Goal: Task Accomplishment & Management: Manage account settings

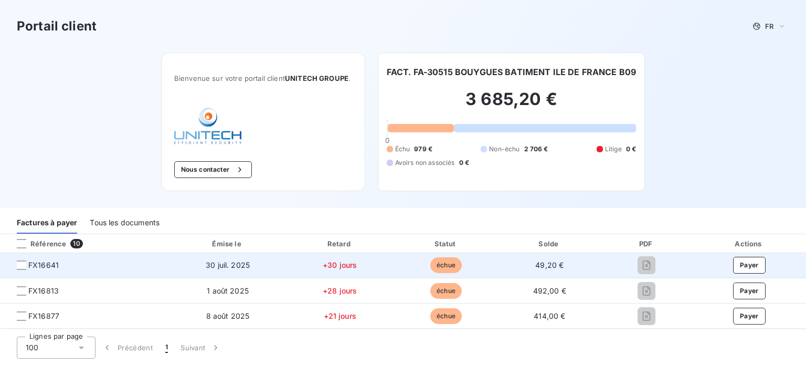
click at [353, 266] on span "+30 jours" at bounding box center [340, 264] width 34 height 9
drag, startPoint x: 312, startPoint y: 265, endPoint x: 303, endPoint y: 266, distance: 9.0
click at [307, 265] on td "+30 jours" at bounding box center [340, 265] width 108 height 25
click at [206, 267] on span "30 juil. 2025" at bounding box center [228, 264] width 44 height 9
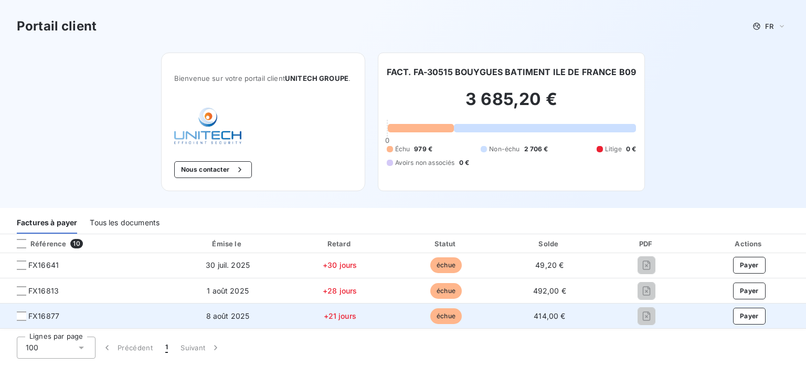
click at [632, 302] on td at bounding box center [647, 290] width 92 height 25
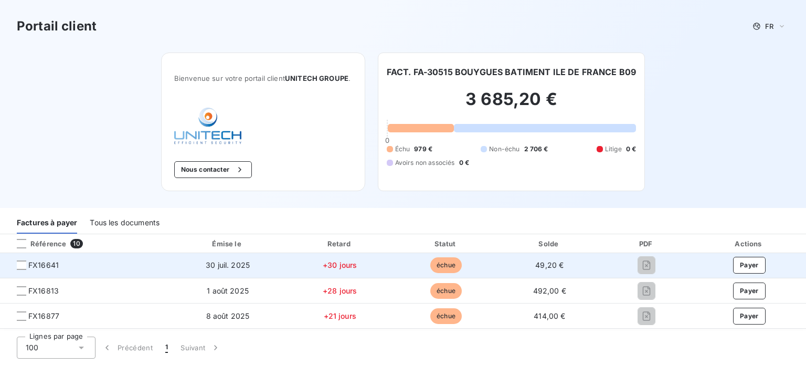
click at [42, 262] on span "FX16641" at bounding box center [43, 265] width 30 height 10
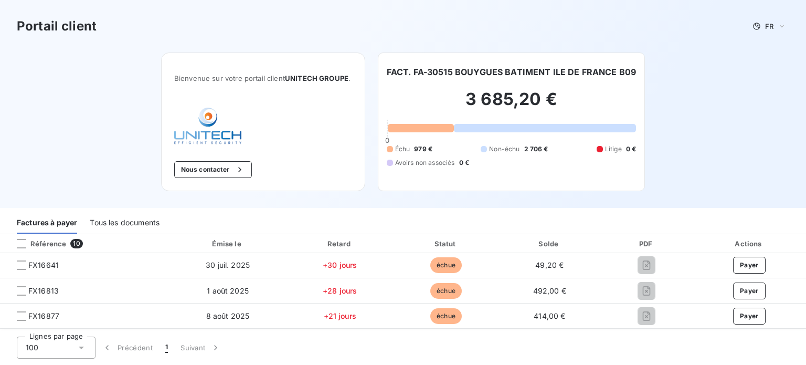
drag, startPoint x: 156, startPoint y: 212, endPoint x: 145, endPoint y: 220, distance: 13.9
click at [156, 212] on div "Tous les documents" at bounding box center [125, 223] width 70 height 22
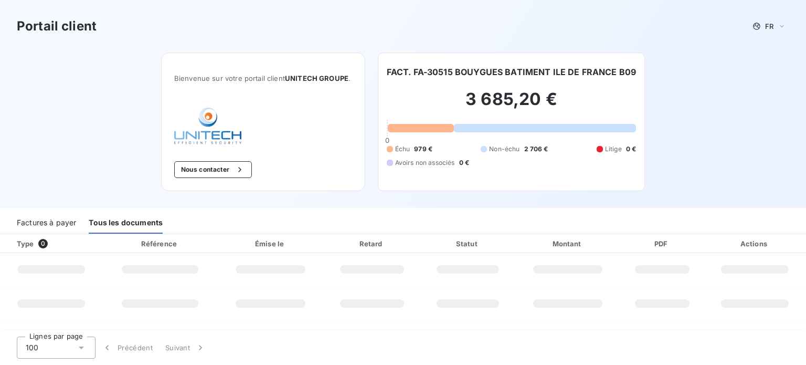
click at [22, 227] on div "Factures à payer" at bounding box center [46, 223] width 59 height 22
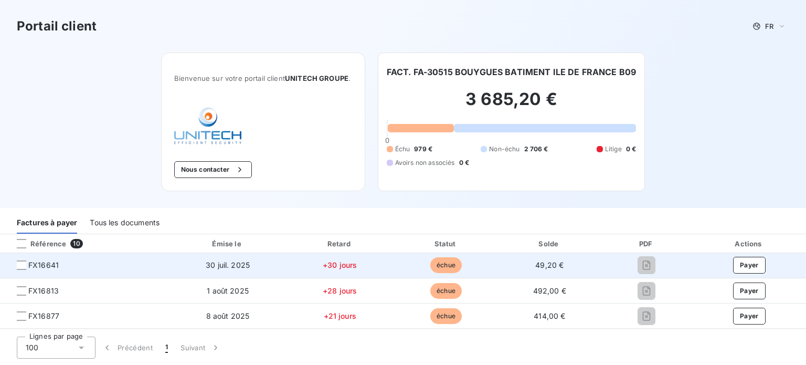
click at [387, 265] on td "+30 jours" at bounding box center [340, 265] width 108 height 25
click at [332, 270] on td "+30 jours" at bounding box center [340, 265] width 108 height 25
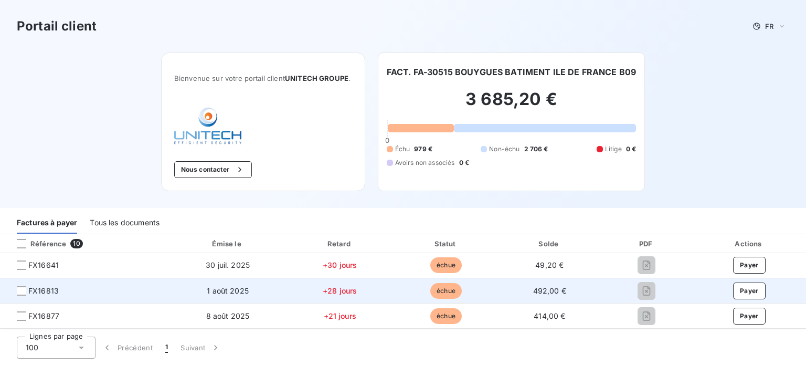
click at [327, 293] on span "+28 jours" at bounding box center [340, 290] width 34 height 9
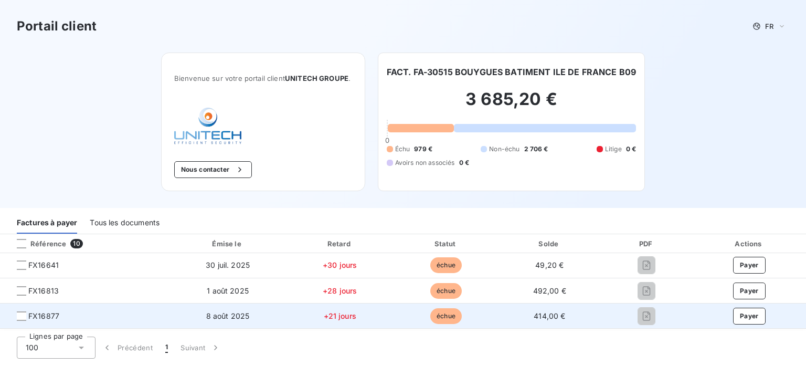
click at [328, 314] on span "+21 jours" at bounding box center [340, 315] width 33 height 9
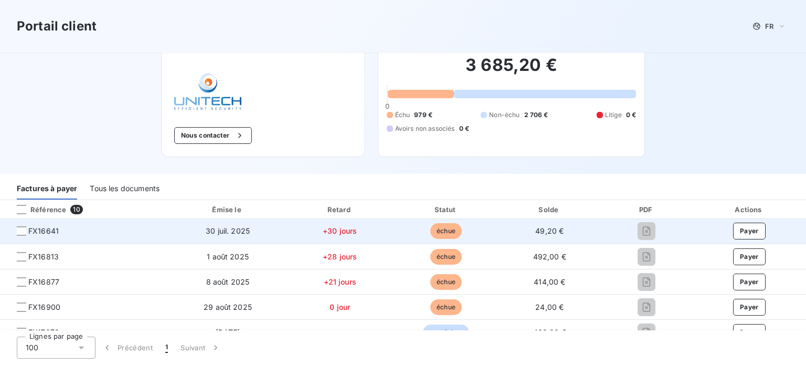
scroll to position [52, 0]
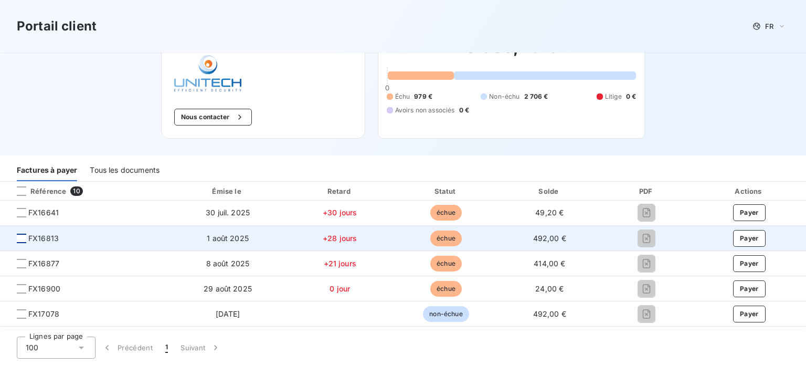
click at [23, 237] on div at bounding box center [21, 238] width 9 height 9
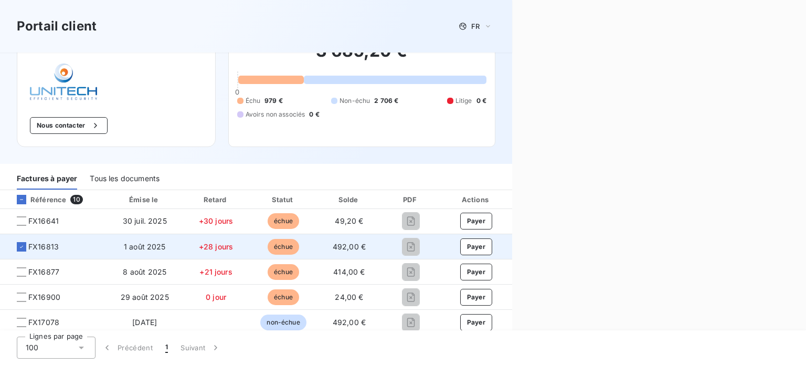
click at [182, 239] on td "+28 jours" at bounding box center [216, 246] width 68 height 25
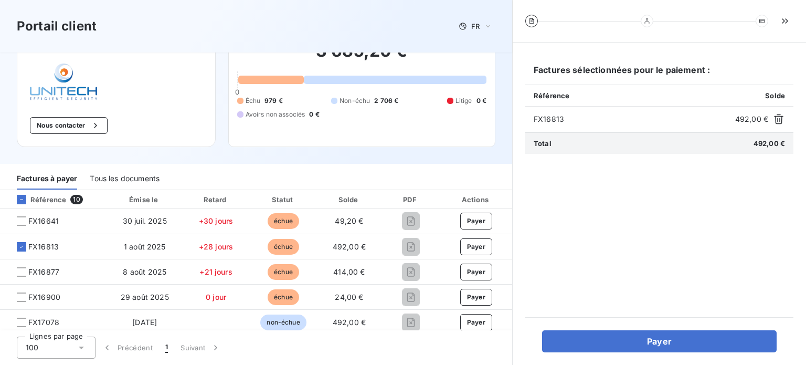
click at [535, 18] on div at bounding box center [531, 21] width 13 height 13
click at [529, 22] on icon at bounding box center [532, 21] width 6 height 6
click at [781, 20] on icon "button" at bounding box center [785, 21] width 10 height 10
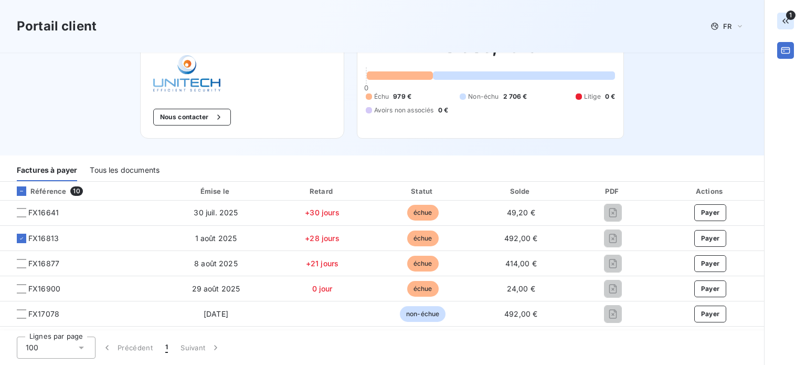
click at [786, 27] on button "button" at bounding box center [785, 21] width 17 height 17
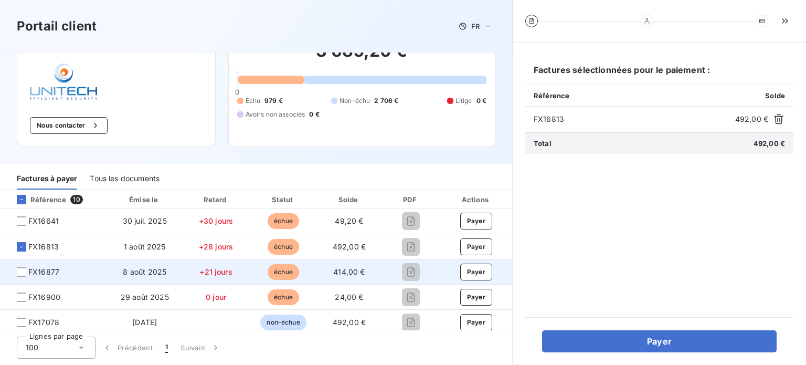
click at [284, 271] on span "échue" at bounding box center [283, 272] width 31 height 16
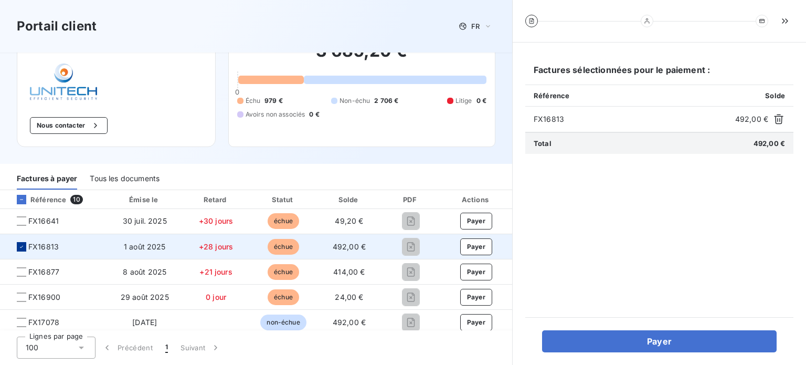
click at [23, 248] on icon at bounding box center [21, 247] width 6 height 6
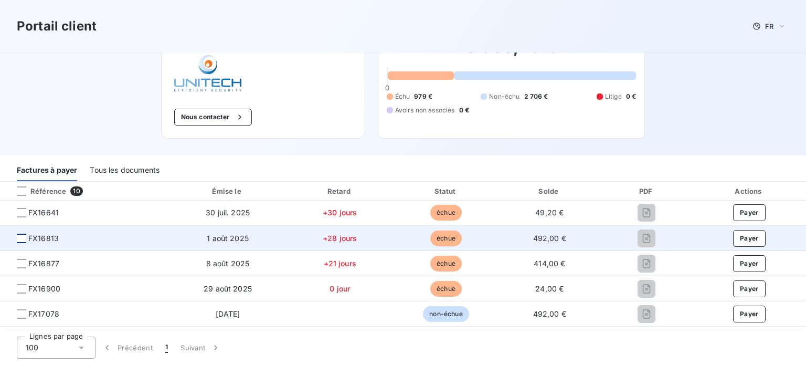
click at [450, 239] on span "échue" at bounding box center [445, 238] width 31 height 16
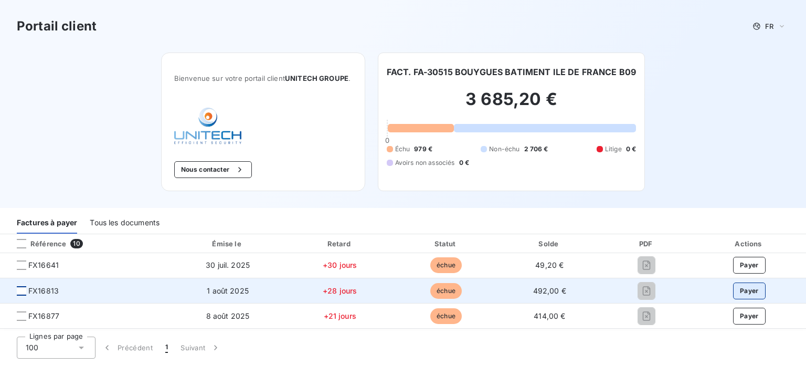
click at [742, 282] on button "Payer" at bounding box center [749, 290] width 33 height 17
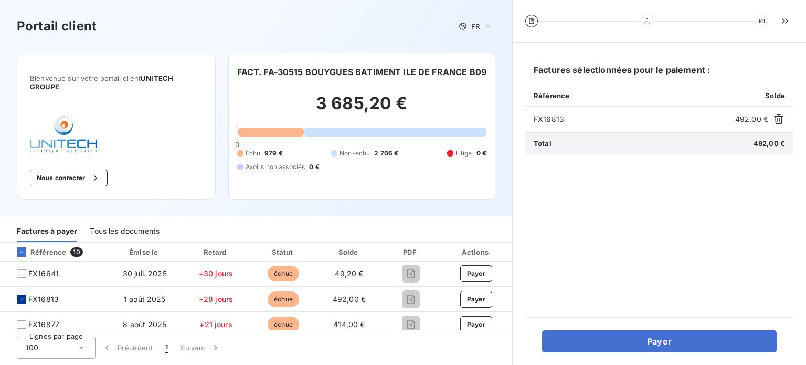
click at [491, 50] on div "Portail client FR" at bounding box center [256, 26] width 512 height 52
click at [784, 121] on button "button" at bounding box center [779, 119] width 13 height 13
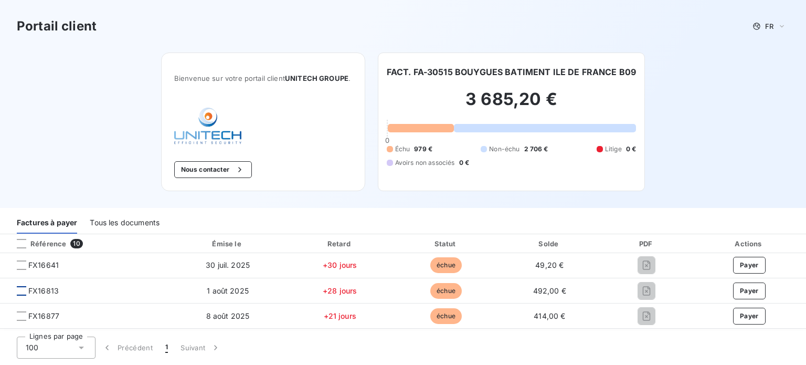
click at [55, 37] on div "Portail client FR" at bounding box center [403, 26] width 806 height 52
click at [80, 18] on h3 "Portail client" at bounding box center [57, 26] width 80 height 19
drag, startPoint x: 211, startPoint y: 134, endPoint x: 213, endPoint y: 177, distance: 43.1
click at [212, 134] on img at bounding box center [207, 126] width 67 height 37
click at [213, 177] on button "Nous contacter" at bounding box center [213, 169] width 78 height 17
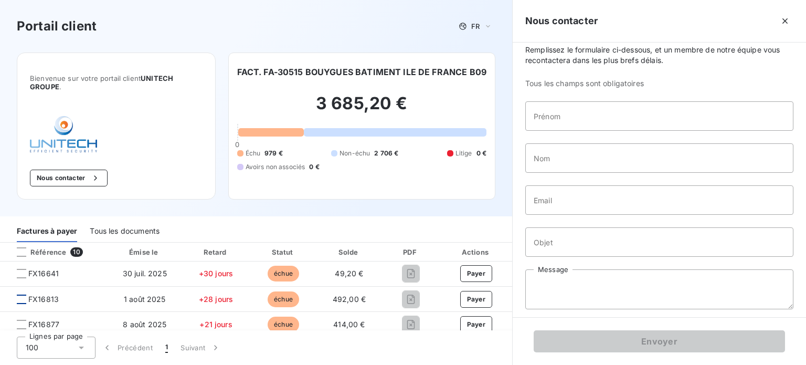
scroll to position [14, 0]
click at [783, 22] on icon "button" at bounding box center [785, 21] width 10 height 10
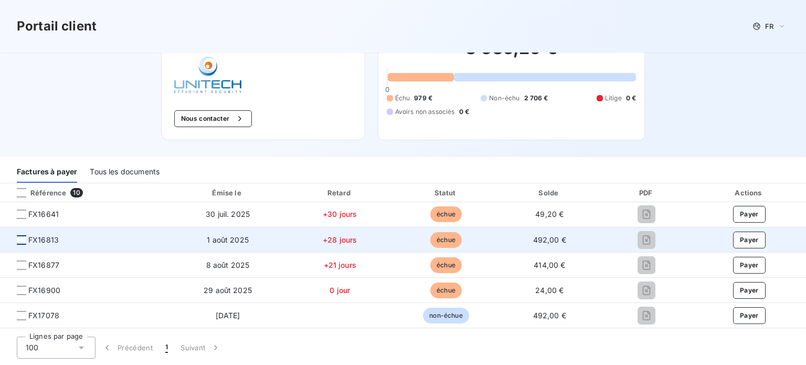
scroll to position [0, 0]
